Goal: Task Accomplishment & Management: Complete application form

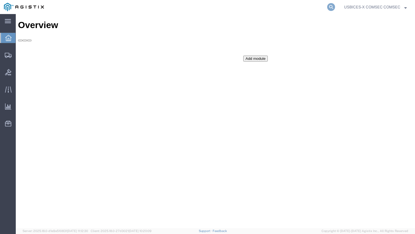
click at [332, 8] on icon at bounding box center [331, 7] width 8 height 8
click at [246, 10] on input "search" at bounding box center [241, 7] width 171 height 14
paste input "56013567"
type input "56013567"
click at [328, 6] on icon at bounding box center [331, 7] width 8 height 8
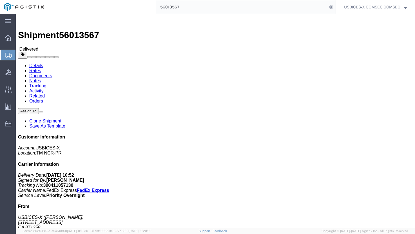
click link "Clone Shipment"
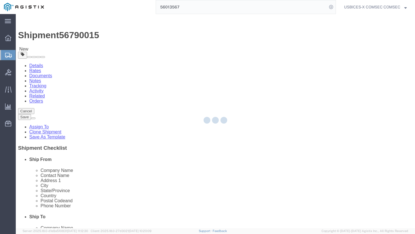
select select "59251"
select select
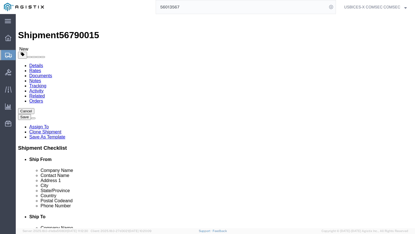
drag, startPoint x: 264, startPoint y: 116, endPoint x: 196, endPoint y: 117, distance: 68.7
click div "[PERSON_NAME], Civ, USSF"
paste input "[PERSON_NAME]"
type input "[PERSON_NAME]"
drag, startPoint x: 234, startPoint y: 107, endPoint x: 198, endPoint y: 105, distance: 36.4
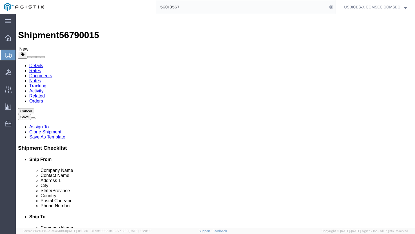
click input "US Space Force"
paste input "NORAD-USNC J6"
type input "NORAD-USNC J6"
drag, startPoint x: 243, startPoint y: 126, endPoint x: 192, endPoint y: 126, distance: 50.7
click div "Address [STREET_ADDRESS][PERSON_NAME]"
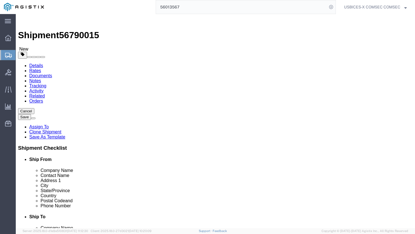
paste input "[STREET_ADDRESS][PERSON_NAME]"
type input "[STREET_ADDRESS][PERSON_NAME]"
select select
drag, startPoint x: 230, startPoint y: 136, endPoint x: 189, endPoint y: 134, distance: 40.6
click div "Address [STREET_ADDRESS][PERSON_NAME]"
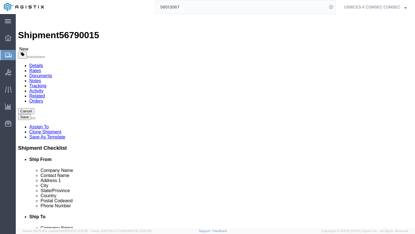
paste input "Suite B016"
type input "Suite B016"
click input "[US_STATE][GEOGRAPHIC_DATA]"
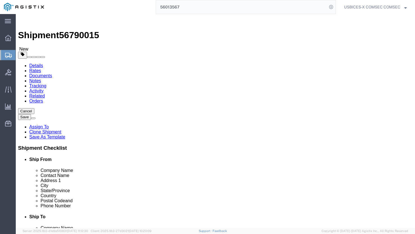
paste input "[PERSON_NAME] SFB"
type input "[PERSON_NAME] SFB"
select select
drag, startPoint x: 227, startPoint y: 189, endPoint x: 202, endPoint y: 189, distance: 24.5
click div "[PHONE_NUMBER]"
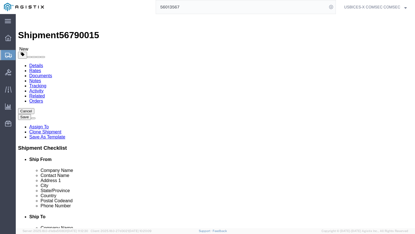
paste input "4-0841"
type input "[PHONE_NUMBER]"
click input "[PERSON_NAME][EMAIL_ADDRESS][PERSON_NAME][DOMAIN_NAME]"
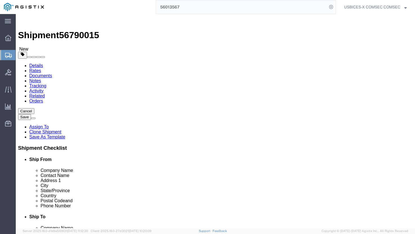
paste input "[PERSON_NAME].d.shepherd3.civ@mail"
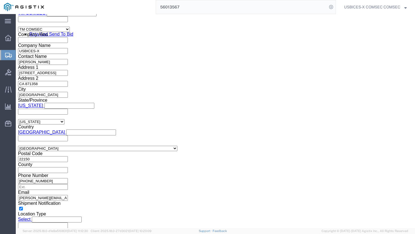
scroll to position [415, 0]
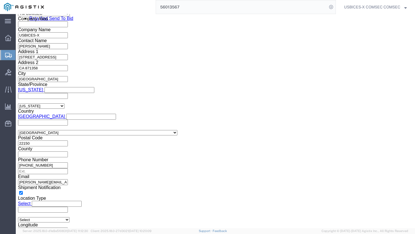
type input "[PERSON_NAME][EMAIL_ADDRESS][DOMAIN_NAME]"
click button "Continue"
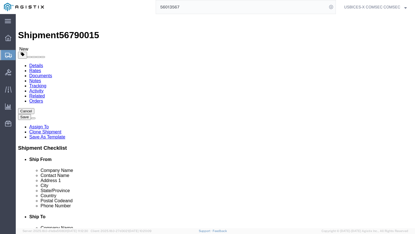
drag, startPoint x: 67, startPoint y: 127, endPoint x: 54, endPoint y: 126, distance: 13.3
click div "Length 18.00 x Width 12.00 x Height 16.00 Select cm ft in"
type input "26"
type input "21"
type input "4.5"
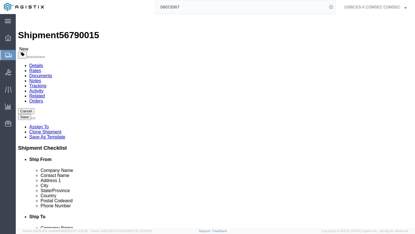
drag, startPoint x: 70, startPoint y: 141, endPoint x: 54, endPoint y: 142, distance: 16.3
click div "22.00 Select kgs lbs"
type input "22"
click link "Delete this content"
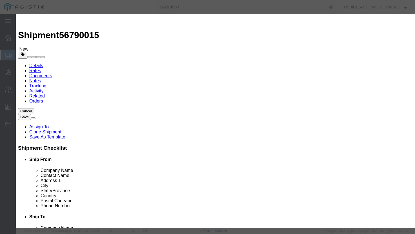
click button "Yes"
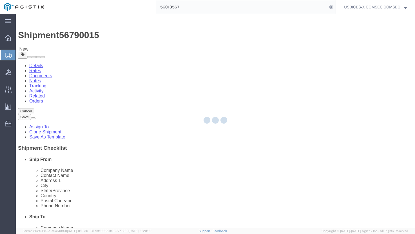
select select "MBX"
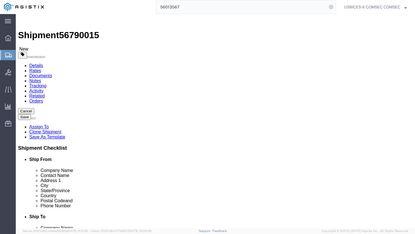
click dd "4.00 Each"
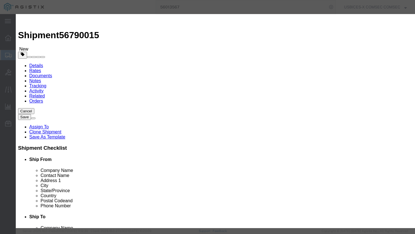
drag, startPoint x: 122, startPoint y: 42, endPoint x: 98, endPoint y: 43, distance: 24.5
click div "FX-1GMM"
type input "Rack"
click strong "Rack"
type input "300"
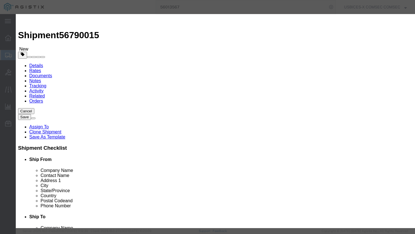
select select "USD"
select select "92.5"
select select "US"
type input "IT Server Rack"
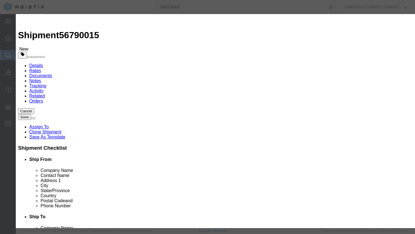
click input "text"
type input "1"
click input "300"
drag, startPoint x: 105, startPoint y: 65, endPoint x: 115, endPoint y: 65, distance: 9.3
click input "300"
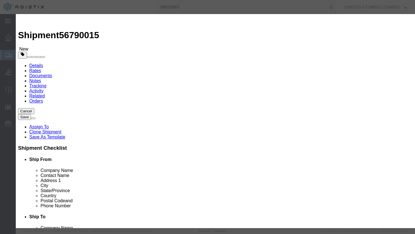
click input "300"
type input "3"
type input "395"
click textarea "GDIT-61671 // RITM0081270 // for site: 623002 // POC: [PERSON_NAME] NORAD-USNC …"
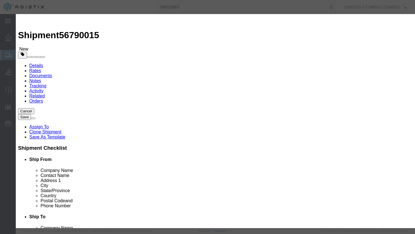
paste textarea "RITM0081270"
type textarea "GDIT-61671 // RITM0081270"
click textarea "FX-1GMM 1000 Base SX Multi Mode Pluggable Optic"
type textarea "RackMount for FX100"
click button "Save & Close"
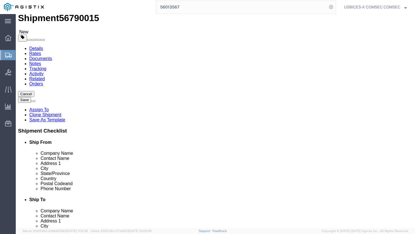
scroll to position [56, 0]
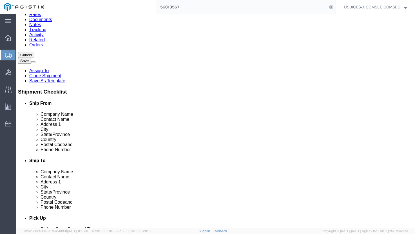
click link "Add Content"
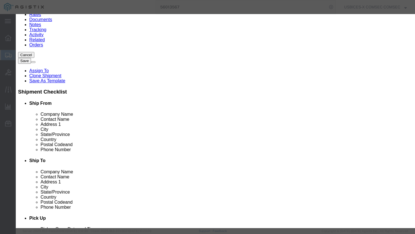
click input "text"
type input "TLUR-MDQD"
drag, startPoint x: 111, startPoint y: 56, endPoint x: 100, endPoint y: 52, distance: 11.3
click input "0"
type input "2"
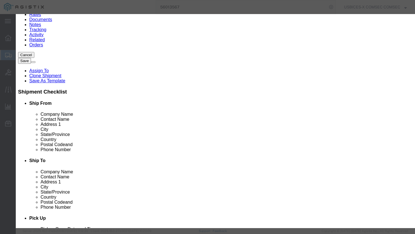
click input "text"
type input "990"
click textarea
paste textarea "RITM0081270"
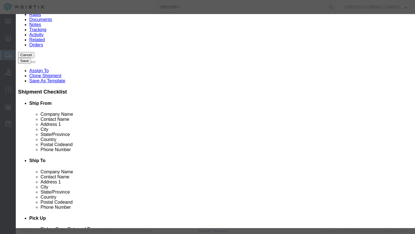
click textarea "GDIT-61671 //RITM0081270"
type textarea "GDIT-61671 // RITM0081270"
click textarea
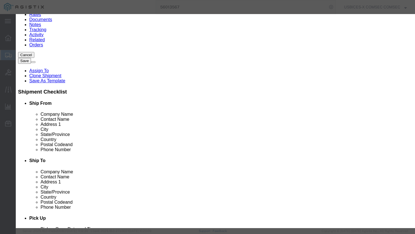
paste textarea "Universal Rack Mount Shelf – Medium Quick Disconnect Accessory"
click textarea "Universal Rack Mount Shelf – Medium Quick Disconnect Accessory"
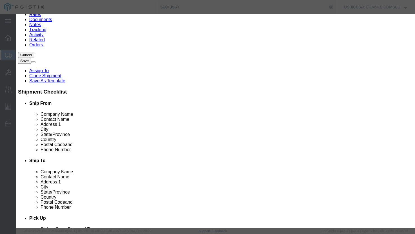
type textarea "Universal Rack Mount Shelf – Medium Quick Disconnect Accessory"
click button "Save & Close"
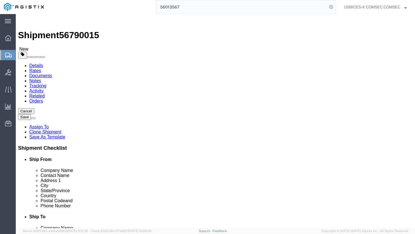
click span "button"
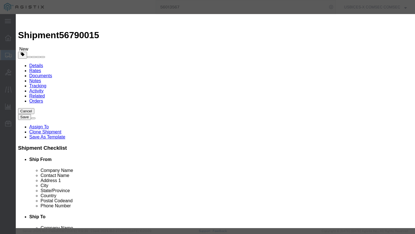
click button "Yes"
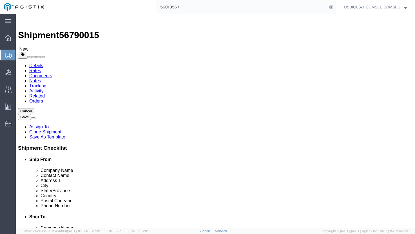
click span "button"
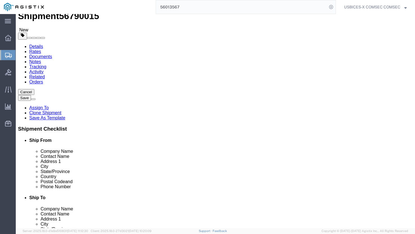
scroll to position [28, 0]
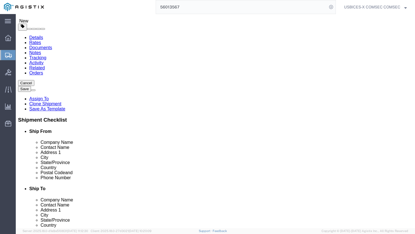
click dd "990.00 USD"
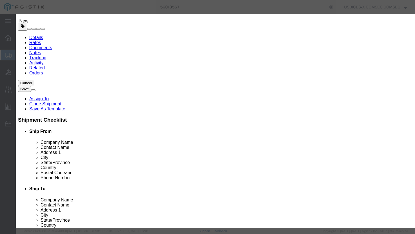
click input "2.00"
type input "1.00"
type input "495"
click textarea
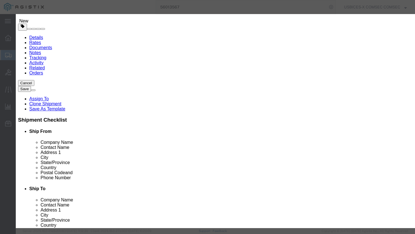
click textarea "GDIT-61671 // RITM0081270"
click button "Save & Close"
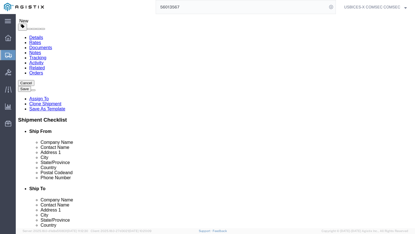
click div "Pieces: 1.00 Each Total value: 395.00 USD"
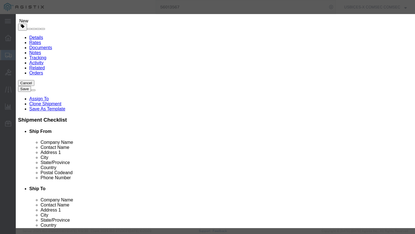
click button "Save & Close"
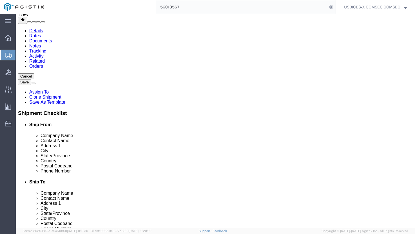
scroll to position [56, 0]
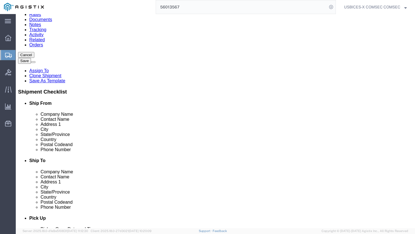
click link "Add Content"
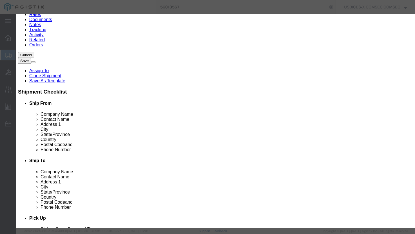
click input "text"
type input "TLUR-PWQD"
click input "0"
type input "2"
click input "text"
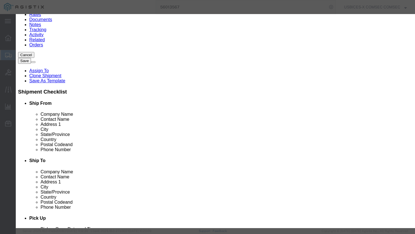
click input "text"
click input "390"
type input "790"
click textarea
paste textarea "Universal Rack Mount Shelf – Medium Quick Disconnect Accessory"
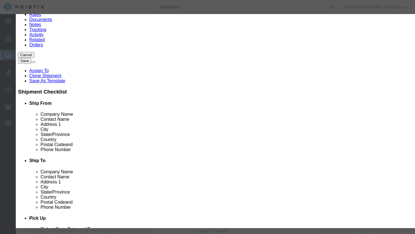
scroll to position [5, 0]
type textarea "GDIT-61671 //Universal Rack Mount Shelf – Medium Quick Disconnect Accessory"
click textarea
paste textarea "Universal Rack Mount Shelf – Medium Quick Disconnect Accessory"
click textarea "Universal Rack Mount Shelf – Medium Quick Disconnect Accessory"
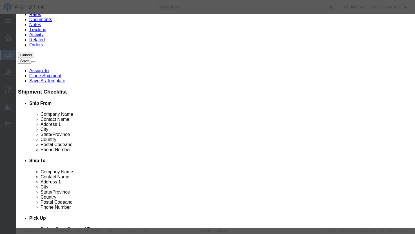
scroll to position [0, 0]
click textarea "Universal Rack Mount Shelf – Medium Quick Disconnect Accessory"
drag, startPoint x: 305, startPoint y: 43, endPoint x: 320, endPoint y: 42, distance: 14.6
click textarea "Universal Rack Mount Shelf – Medium Quick Disconnect Accessory"
type textarea "Universal Rack Mount Shelf – Power Quick Disconnect Accessory"
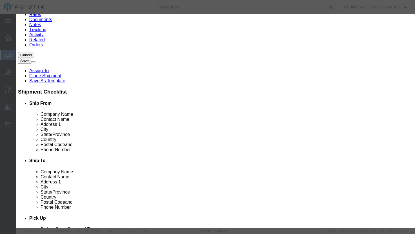
click textarea "GDIT-61671 //Universal Rack Mount Shelf – Medium Quick Disconnect Accessory"
click textarea "GDIT-61671 //"
paste textarea "RITM0081270"
type textarea "GDIT-61671 // RITM0081270"
click button "Save & Close"
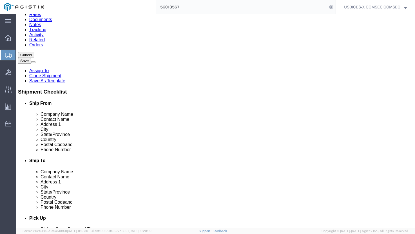
click link "Add Content"
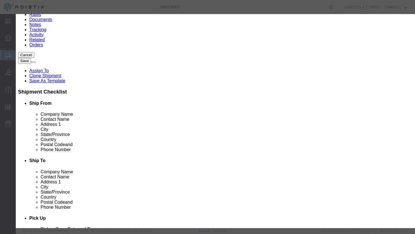
click input "text"
type input "TLUR-PWQD"
drag, startPoint x: 105, startPoint y: 51, endPoint x: 99, endPoint y: 51, distance: 5.9
click div "0"
type input "1"
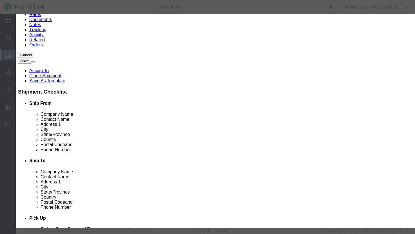
drag, startPoint x: 102, startPoint y: 62, endPoint x: 103, endPoint y: 65, distance: 3.7
click input "text"
type input "395"
click textarea
paste textarea "RITM0081270"
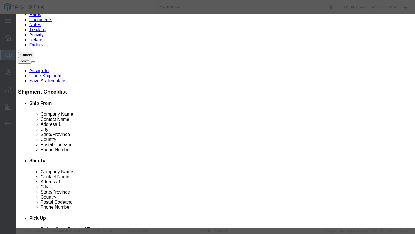
type textarea "GDIT-61671 // RITM0081270"
click textarea
paste textarea "TACLANE Universal Rack Mount Shelf – Power Supply Quick Disconnect Accessory"
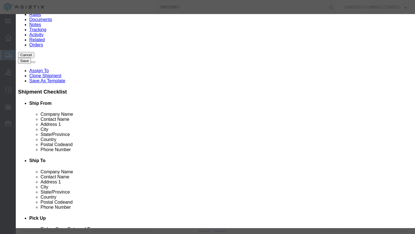
type textarea "TACLANE Universal Rack Mount Shelf – Power Supply Quick Disconnect Accessory"
click button "Save & Close"
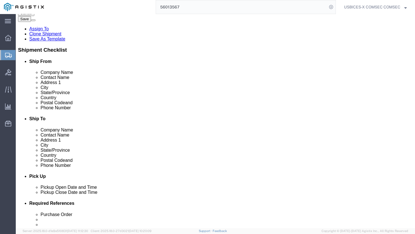
scroll to position [113, 0]
